Goal: Information Seeking & Learning: Learn about a topic

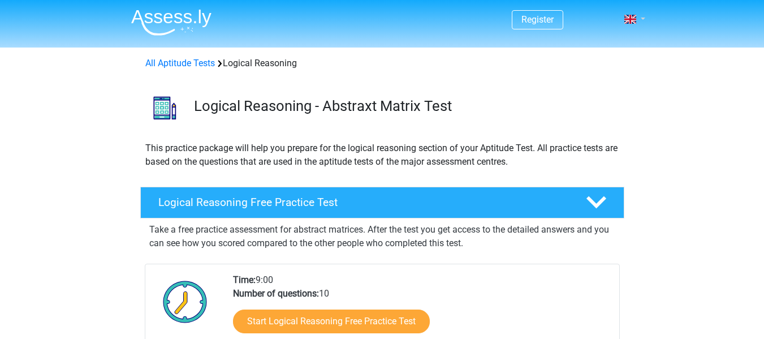
click at [632, 24] on span at bounding box center [630, 19] width 12 height 9
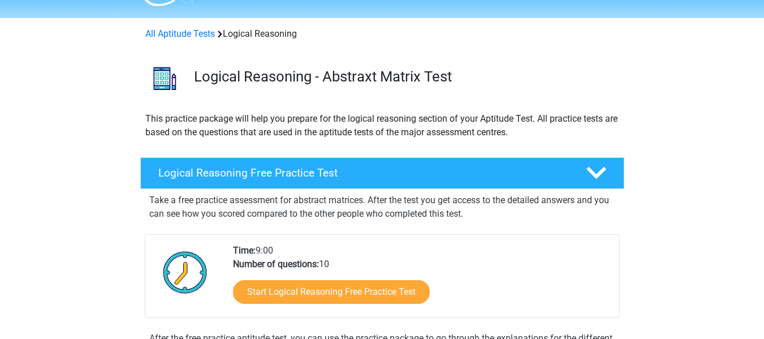
scroll to position [57, 0]
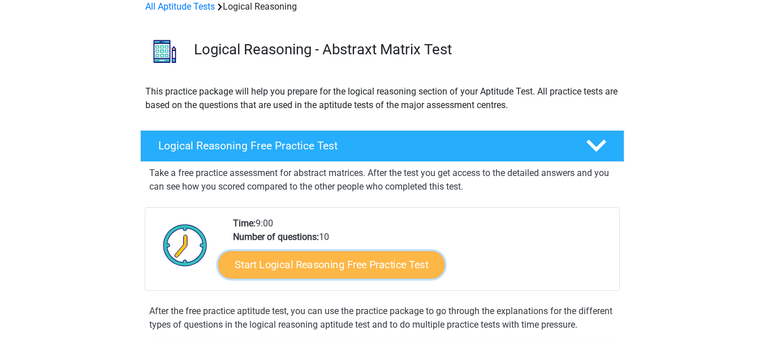
click at [377, 259] on link "Start Logical Reasoning Free Practice Test" at bounding box center [331, 263] width 226 height 27
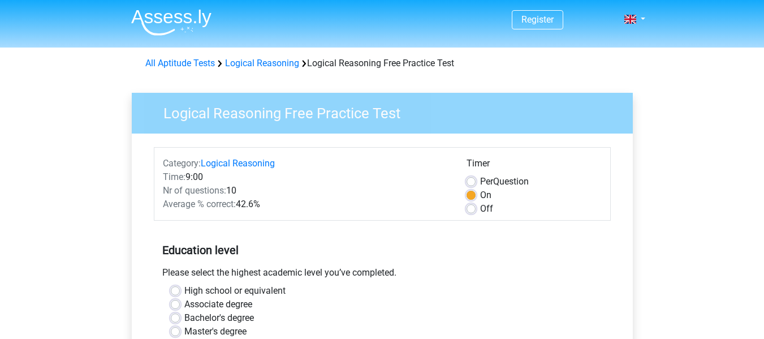
click at [321, 252] on h5 "Education level" at bounding box center [382, 250] width 440 height 23
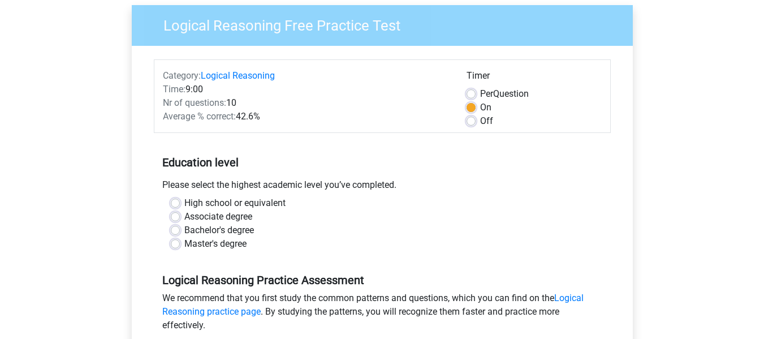
scroll to position [113, 0]
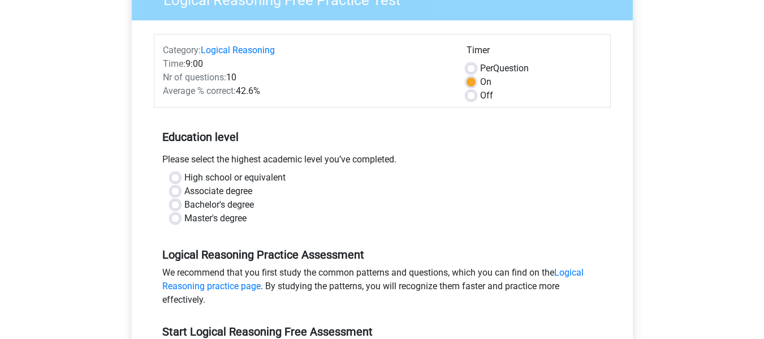
click at [218, 219] on label "Master's degree" at bounding box center [215, 218] width 62 height 14
click at [180, 219] on input "Master's degree" at bounding box center [175, 216] width 9 height 11
radio input "true"
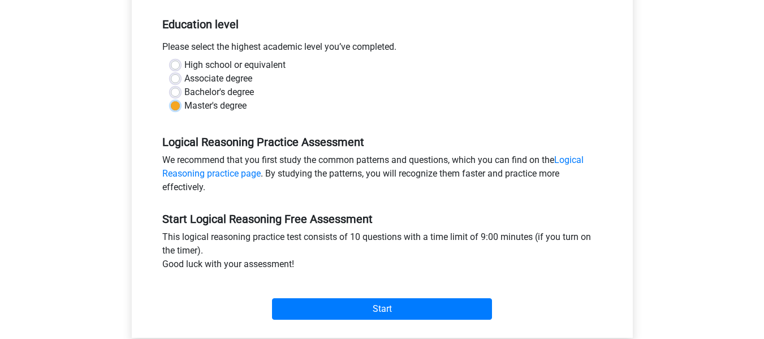
scroll to position [226, 0]
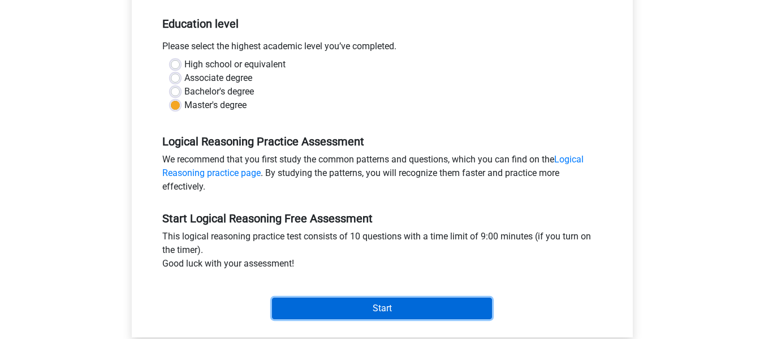
click at [396, 309] on input "Start" at bounding box center [382, 307] width 220 height 21
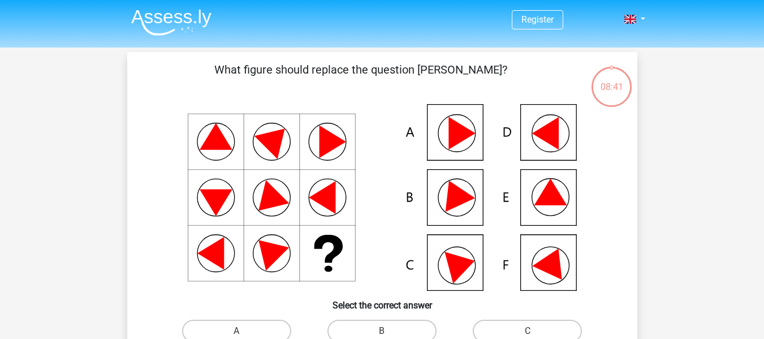
click at [519, 248] on icon at bounding box center [382, 197] width 456 height 187
click at [546, 257] on icon at bounding box center [552, 260] width 41 height 38
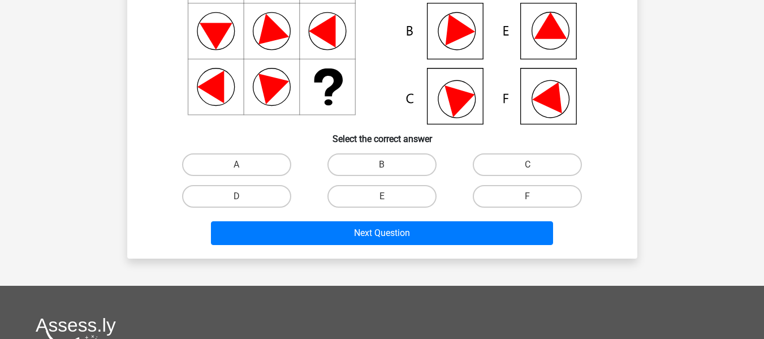
scroll to position [170, 0]
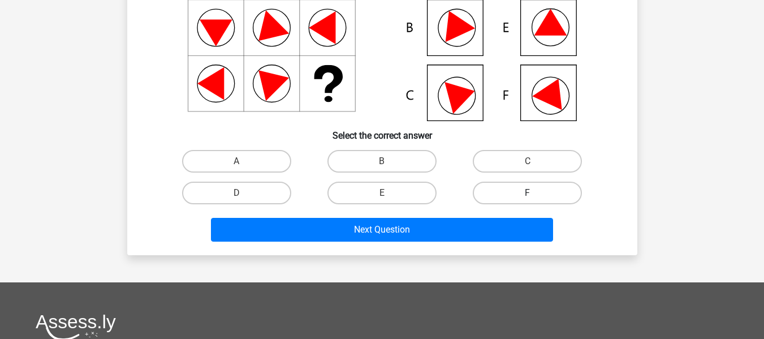
click at [506, 193] on label "F" at bounding box center [527, 192] width 109 height 23
click at [527, 193] on input "F" at bounding box center [530, 196] width 7 height 7
radio input "true"
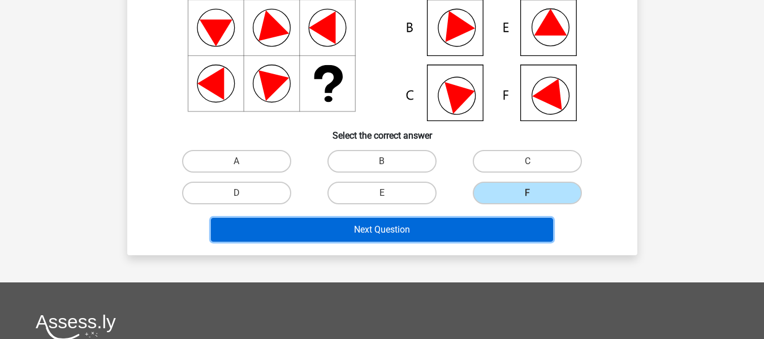
click at [496, 239] on button "Next Question" at bounding box center [382, 230] width 342 height 24
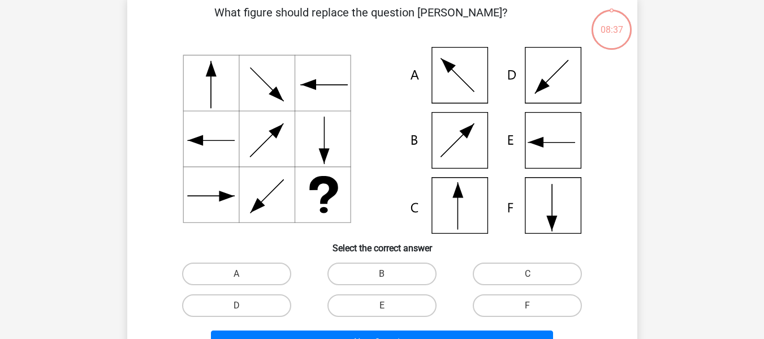
scroll to position [52, 0]
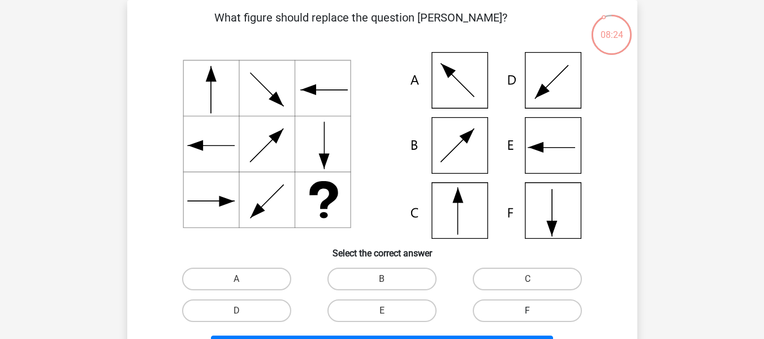
click at [517, 309] on label "F" at bounding box center [527, 310] width 109 height 23
click at [527, 310] on input "F" at bounding box center [530, 313] width 7 height 7
radio input "true"
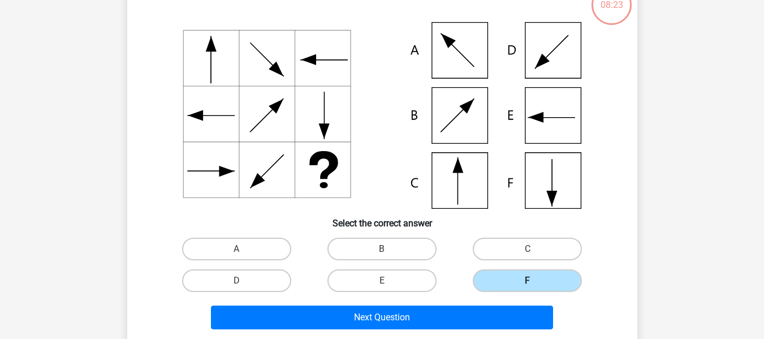
scroll to position [109, 0]
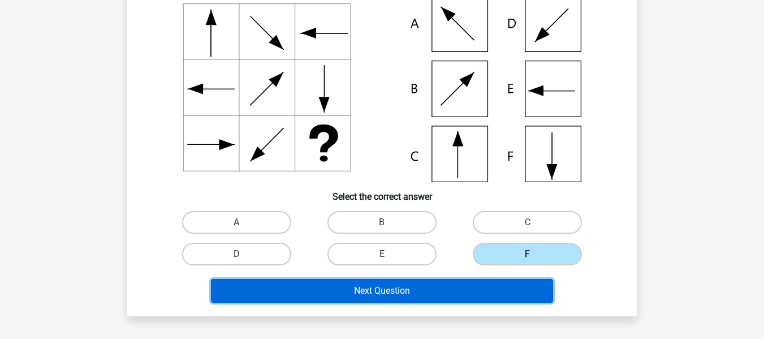
click at [496, 287] on button "Next Question" at bounding box center [382, 291] width 342 height 24
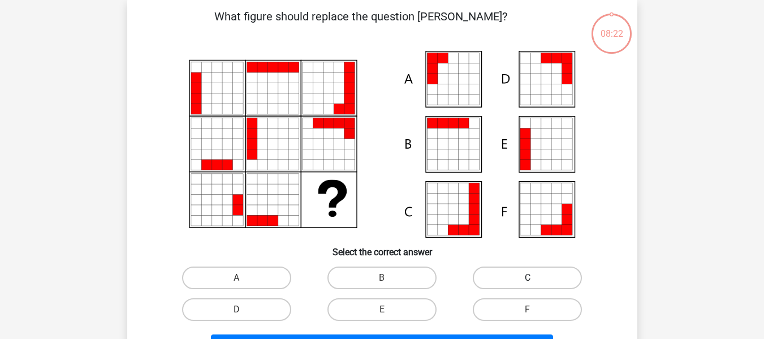
scroll to position [52, 0]
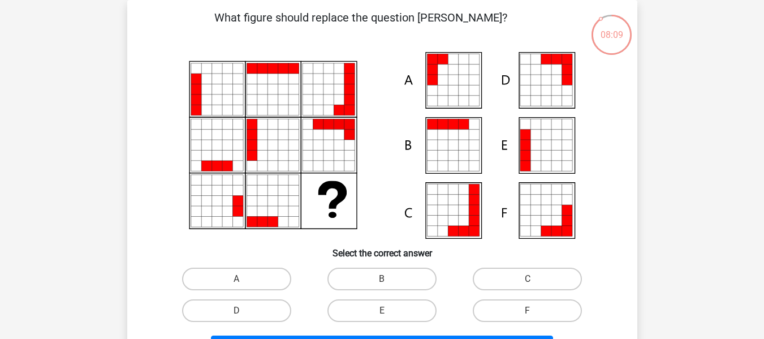
click at [538, 142] on icon at bounding box center [535, 145] width 10 height 10
click at [503, 298] on div "F" at bounding box center [526, 311] width 145 height 32
click at [509, 310] on label "F" at bounding box center [527, 310] width 109 height 23
click at [527, 310] on input "F" at bounding box center [530, 313] width 7 height 7
radio input "true"
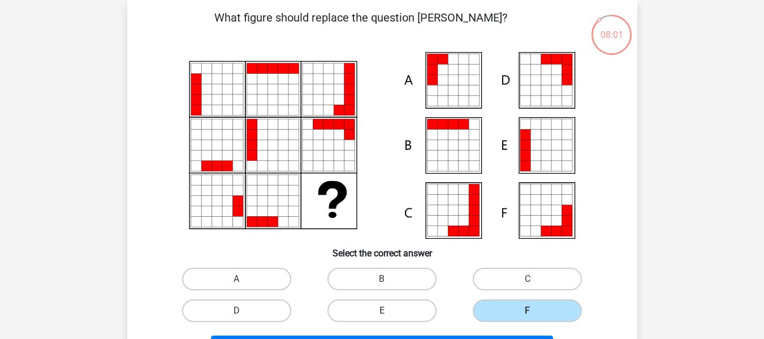
click at [411, 310] on label "E" at bounding box center [381, 310] width 109 height 23
click at [389, 310] on input "E" at bounding box center [385, 313] width 7 height 7
radio input "true"
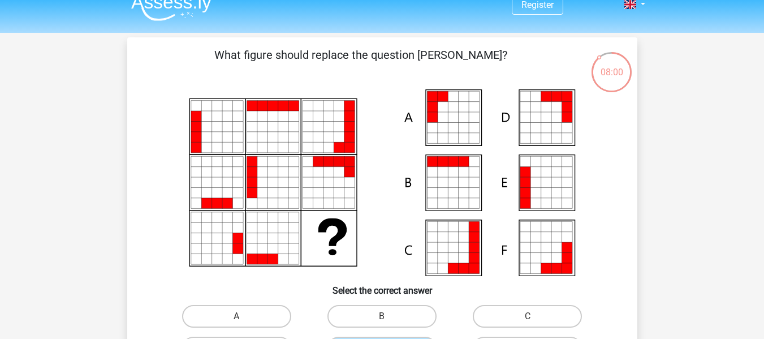
scroll to position [0, 0]
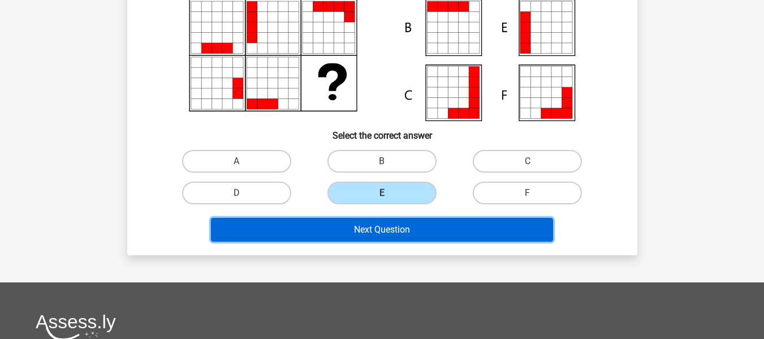
click at [450, 218] on button "Next Question" at bounding box center [382, 230] width 342 height 24
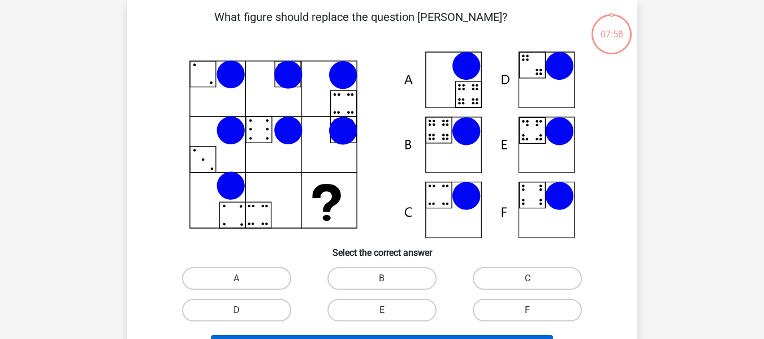
scroll to position [52, 0]
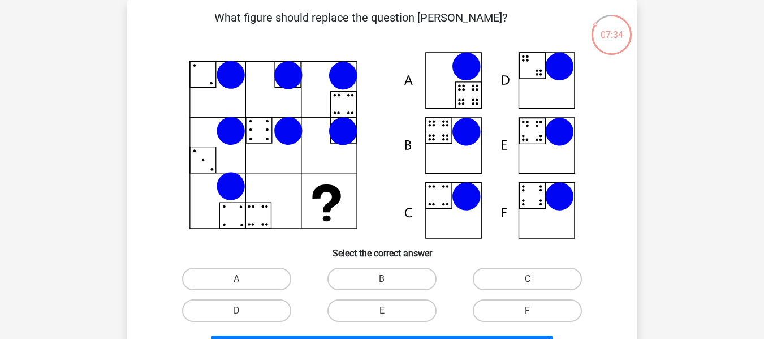
click at [501, 267] on div "C" at bounding box center [526, 279] width 145 height 32
click at [501, 275] on label "C" at bounding box center [527, 278] width 109 height 23
click at [527, 279] on input "C" at bounding box center [530, 282] width 7 height 7
radio input "true"
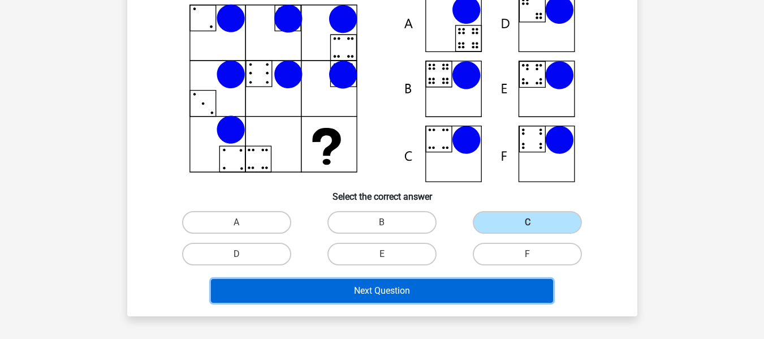
click at [501, 285] on button "Next Question" at bounding box center [382, 291] width 342 height 24
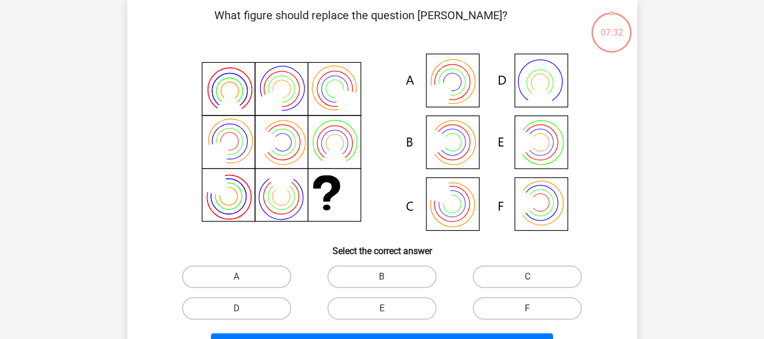
scroll to position [52, 0]
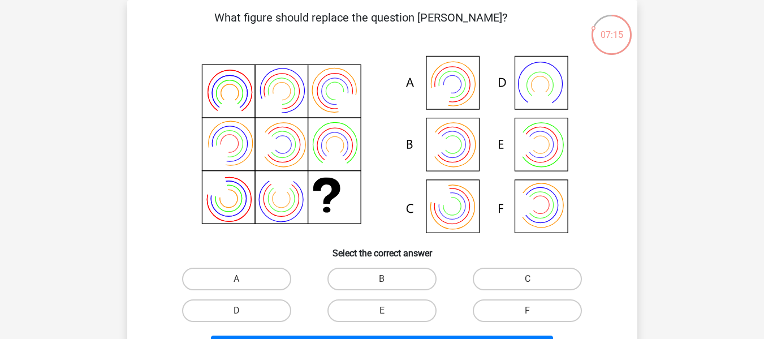
click at [560, 204] on icon at bounding box center [382, 145] width 456 height 187
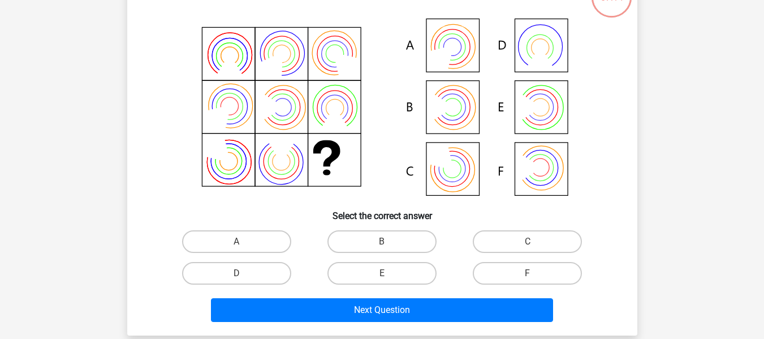
scroll to position [109, 0]
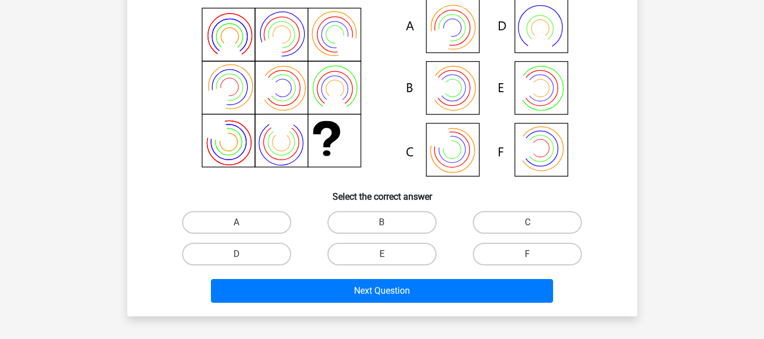
click at [450, 152] on icon at bounding box center [382, 88] width 456 height 187
click at [504, 220] on label "C" at bounding box center [527, 222] width 109 height 23
click at [527, 222] on input "C" at bounding box center [530, 225] width 7 height 7
radio input "true"
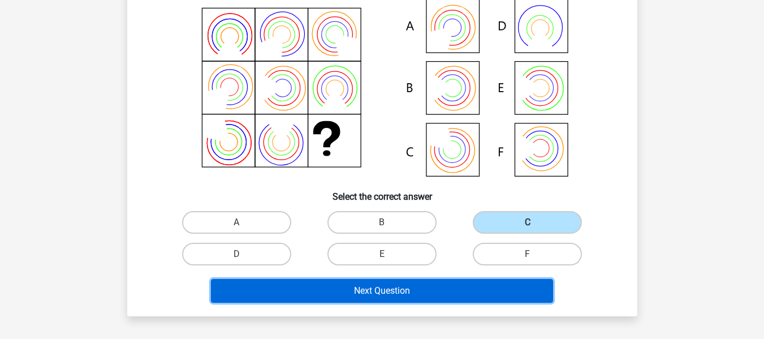
click at [490, 293] on button "Next Question" at bounding box center [382, 291] width 342 height 24
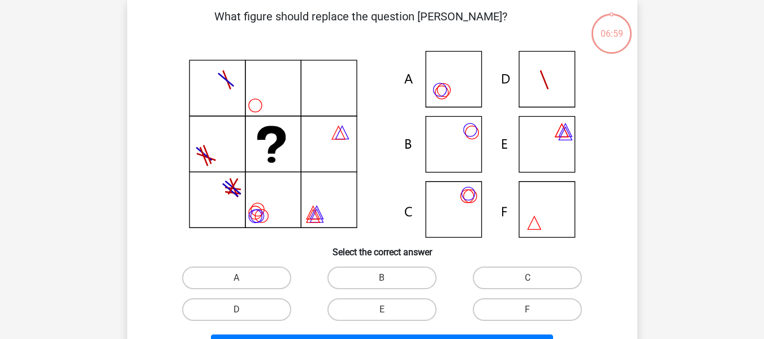
scroll to position [52, 0]
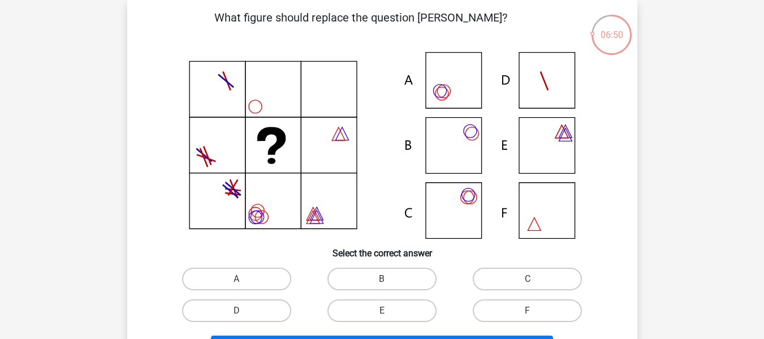
click at [448, 137] on icon at bounding box center [382, 145] width 456 height 187
click at [386, 274] on label "B" at bounding box center [381, 278] width 109 height 23
click at [386, 279] on input "B" at bounding box center [385, 282] width 7 height 7
radio input "true"
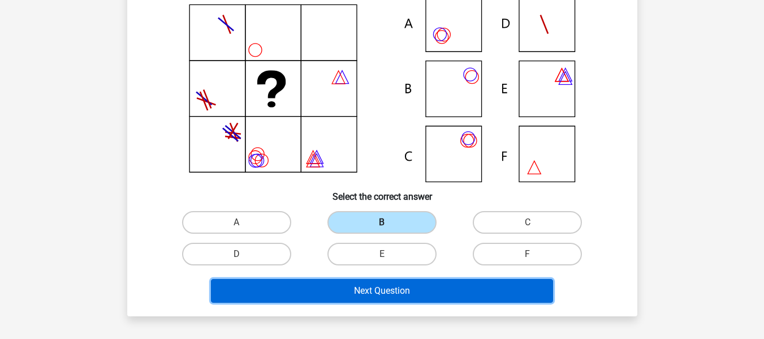
click at [400, 288] on button "Next Question" at bounding box center [382, 291] width 342 height 24
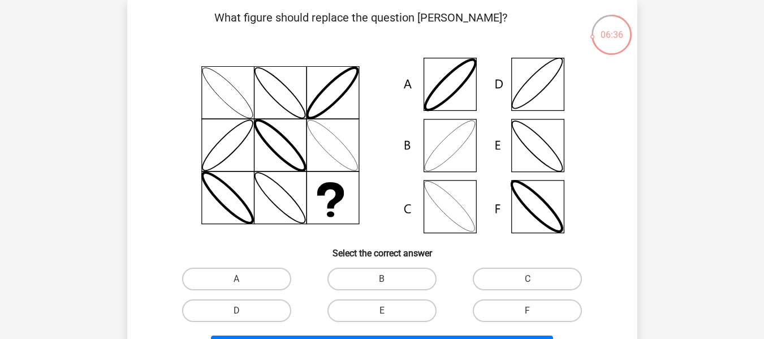
click at [449, 146] on icon at bounding box center [382, 145] width 456 height 187
click at [271, 306] on label "D" at bounding box center [236, 310] width 109 height 23
click at [244, 310] on input "D" at bounding box center [239, 313] width 7 height 7
radio input "true"
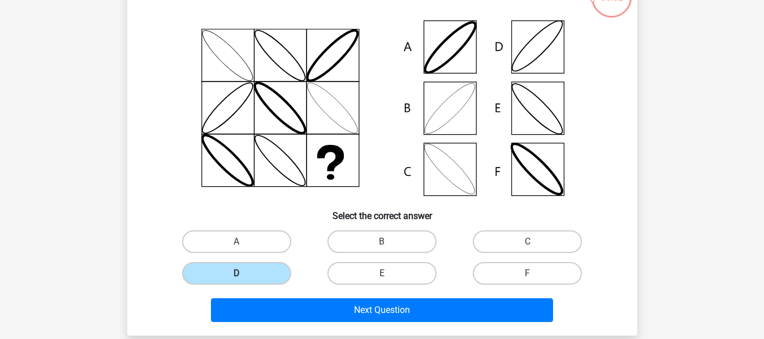
scroll to position [109, 0]
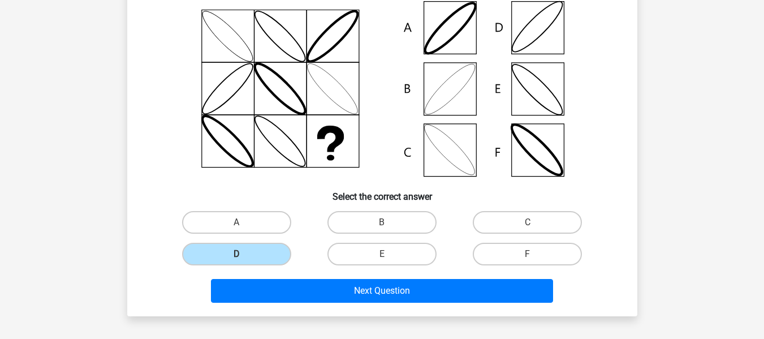
click at [316, 276] on div "Next Question" at bounding box center [382, 288] width 474 height 37
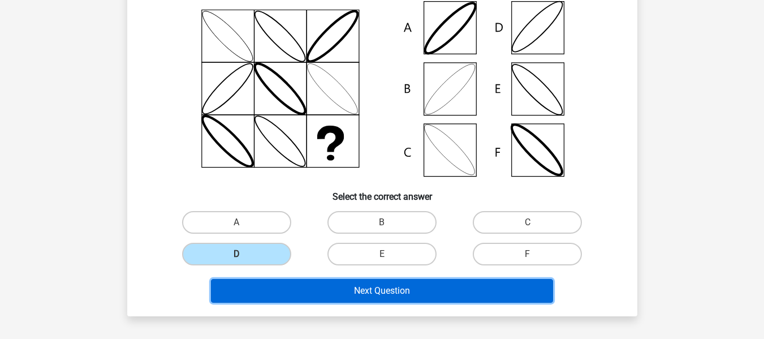
click at [317, 285] on button "Next Question" at bounding box center [382, 291] width 342 height 24
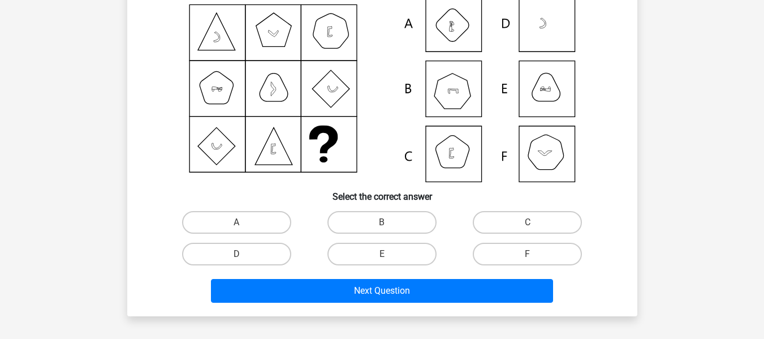
scroll to position [52, 0]
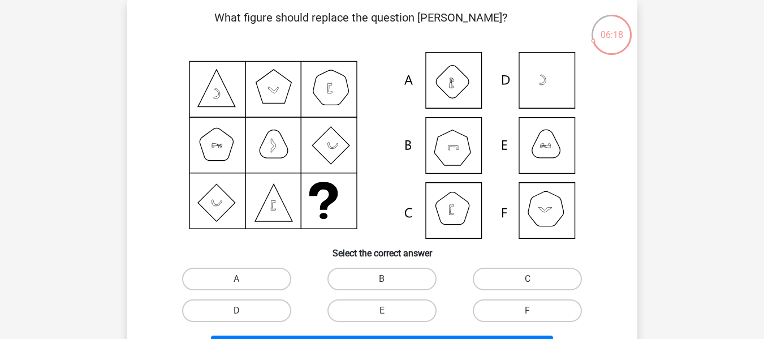
click at [541, 215] on icon at bounding box center [382, 145] width 456 height 187
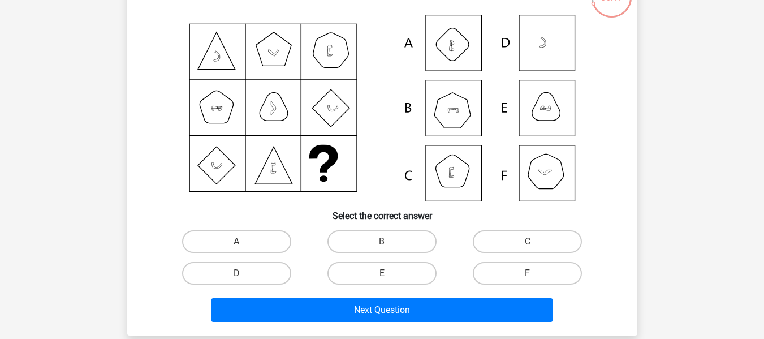
scroll to position [109, 0]
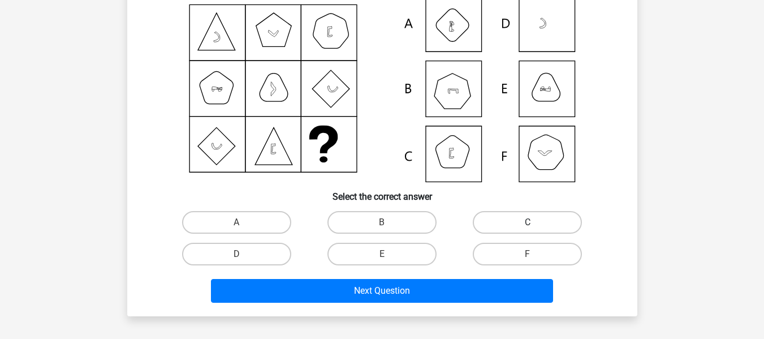
click at [516, 222] on label "C" at bounding box center [527, 222] width 109 height 23
click at [527, 222] on input "C" at bounding box center [530, 225] width 7 height 7
radio input "true"
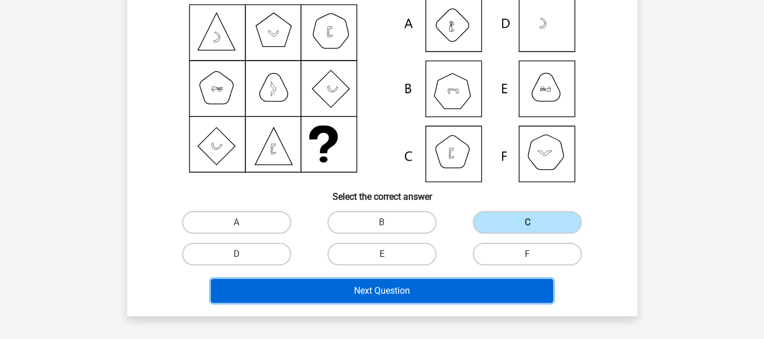
click at [506, 280] on button "Next Question" at bounding box center [382, 291] width 342 height 24
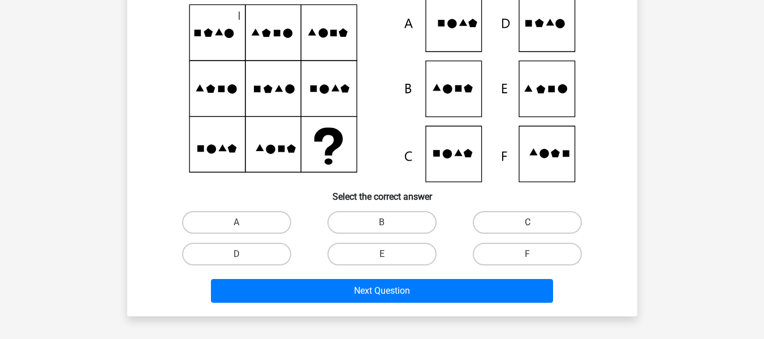
scroll to position [52, 0]
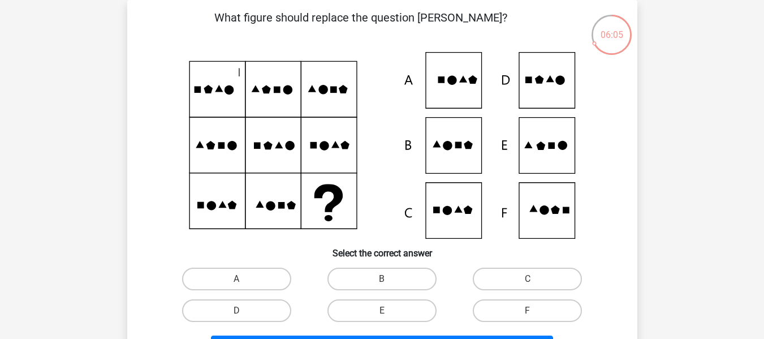
click at [370, 291] on div "B" at bounding box center [381, 279] width 145 height 32
click at [371, 278] on label "B" at bounding box center [381, 278] width 109 height 23
click at [382, 279] on input "B" at bounding box center [385, 282] width 7 height 7
radio input "true"
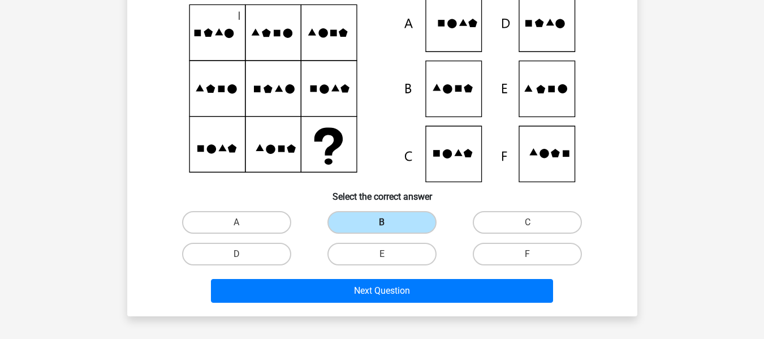
click at [371, 278] on div "Next Question" at bounding box center [382, 288] width 474 height 37
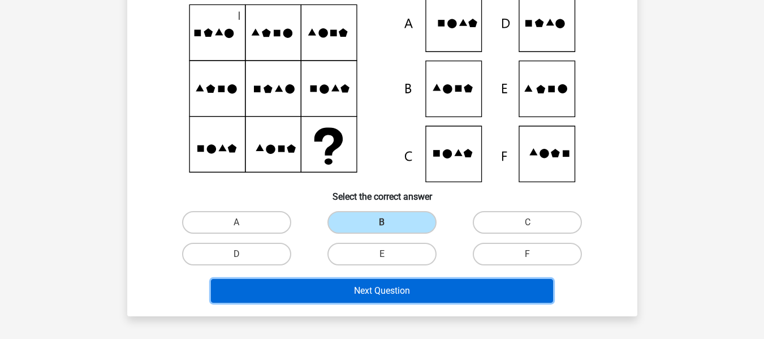
click at [376, 285] on button "Next Question" at bounding box center [382, 291] width 342 height 24
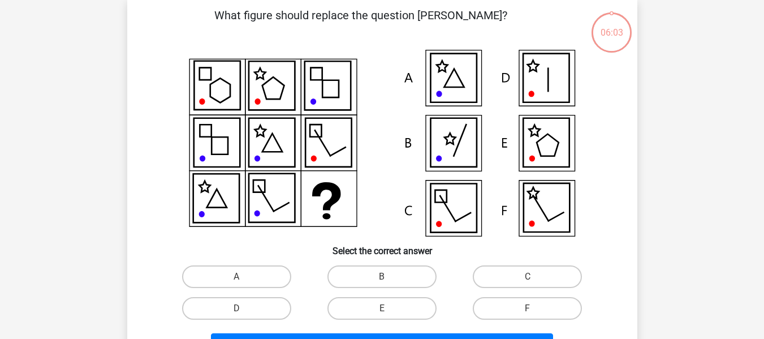
scroll to position [52, 0]
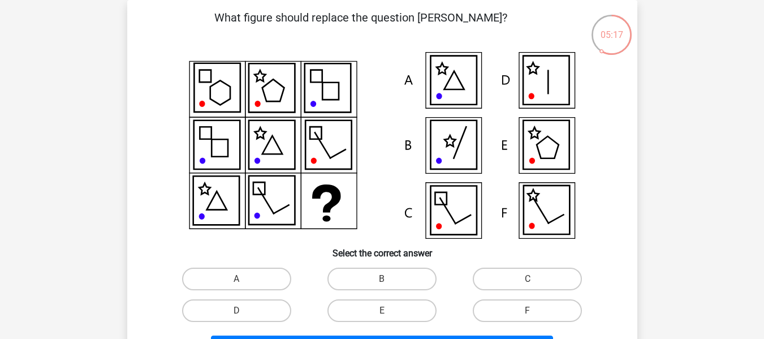
click at [238, 280] on input "A" at bounding box center [239, 282] width 7 height 7
radio input "true"
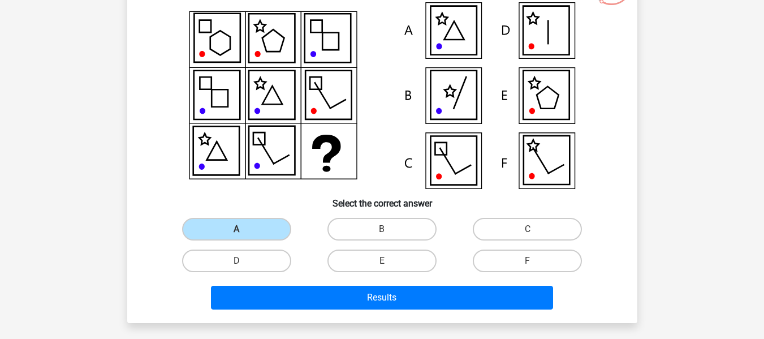
scroll to position [109, 0]
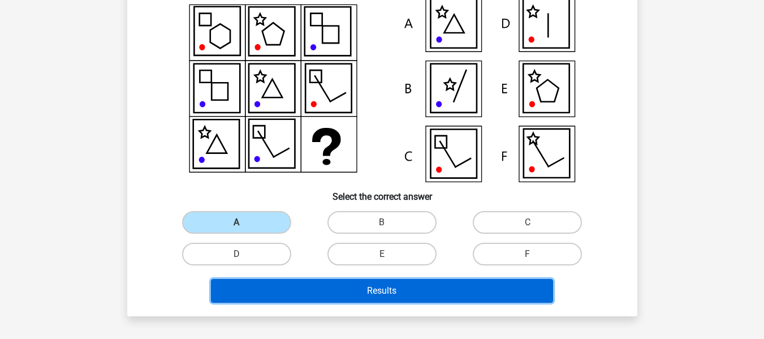
click at [323, 285] on button "Results" at bounding box center [382, 291] width 342 height 24
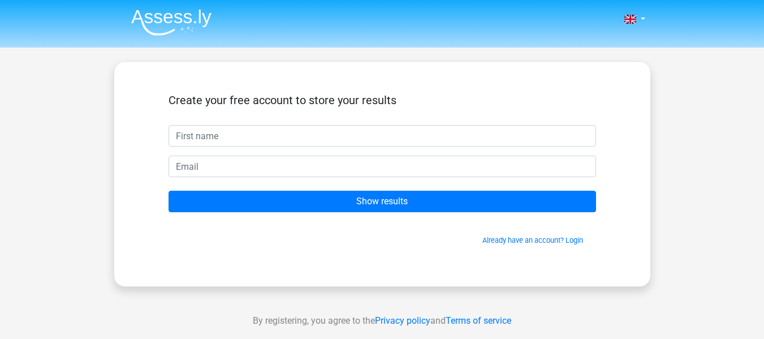
click at [294, 140] on input "text" at bounding box center [381, 135] width 427 height 21
type input "[PERSON_NAME]"
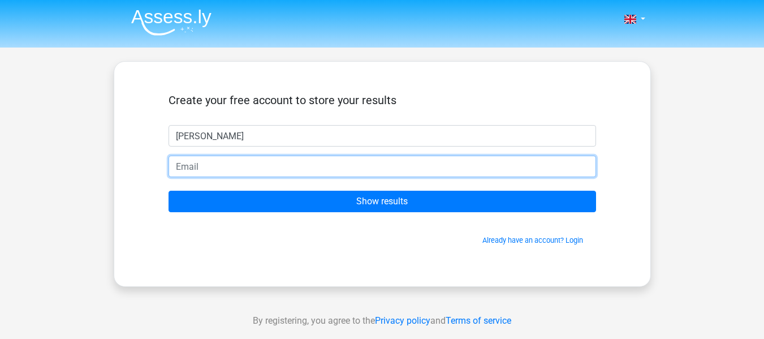
click at [288, 168] on input "email" at bounding box center [381, 165] width 427 height 21
type input "[EMAIL_ADDRESS][PERSON_NAME][DOMAIN_NAME]"
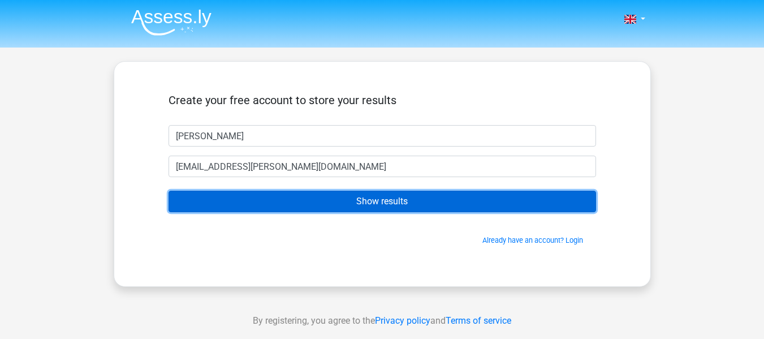
click at [325, 206] on input "Show results" at bounding box center [381, 201] width 427 height 21
